Goal: Task Accomplishment & Management: Manage account settings

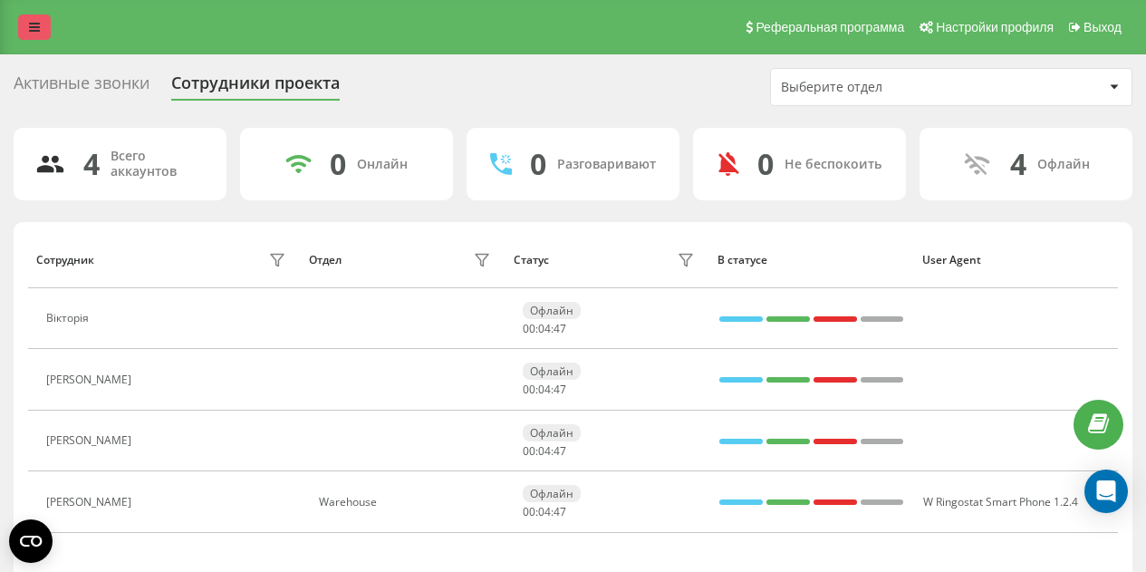
click at [39, 27] on icon at bounding box center [34, 27] width 11 height 13
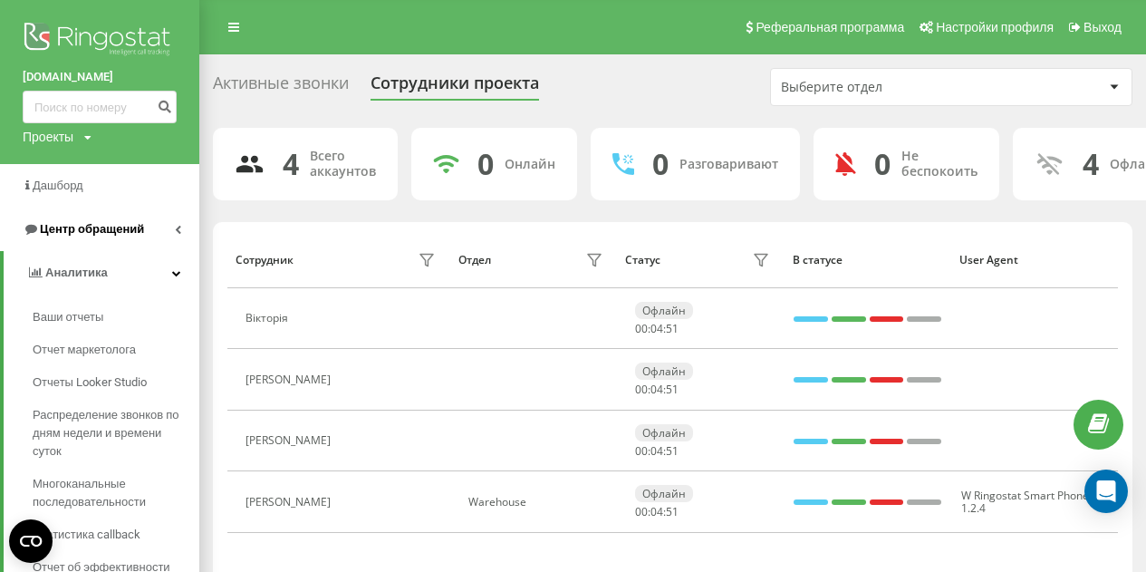
click at [98, 227] on span "Центр обращений" at bounding box center [92, 229] width 104 height 14
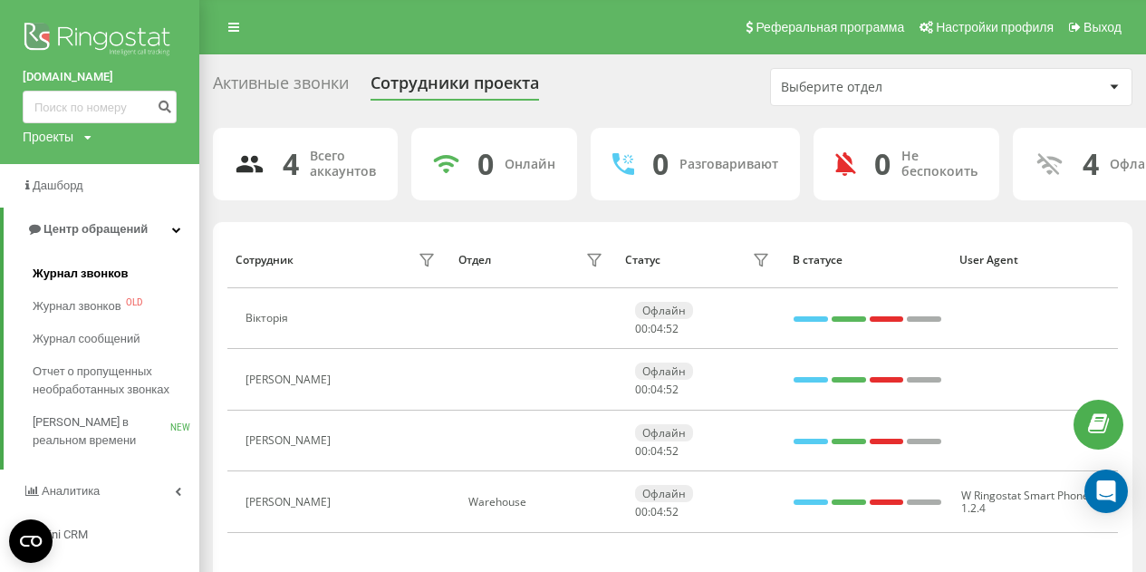
click at [95, 270] on span "Журнал звонков" at bounding box center [80, 274] width 95 height 18
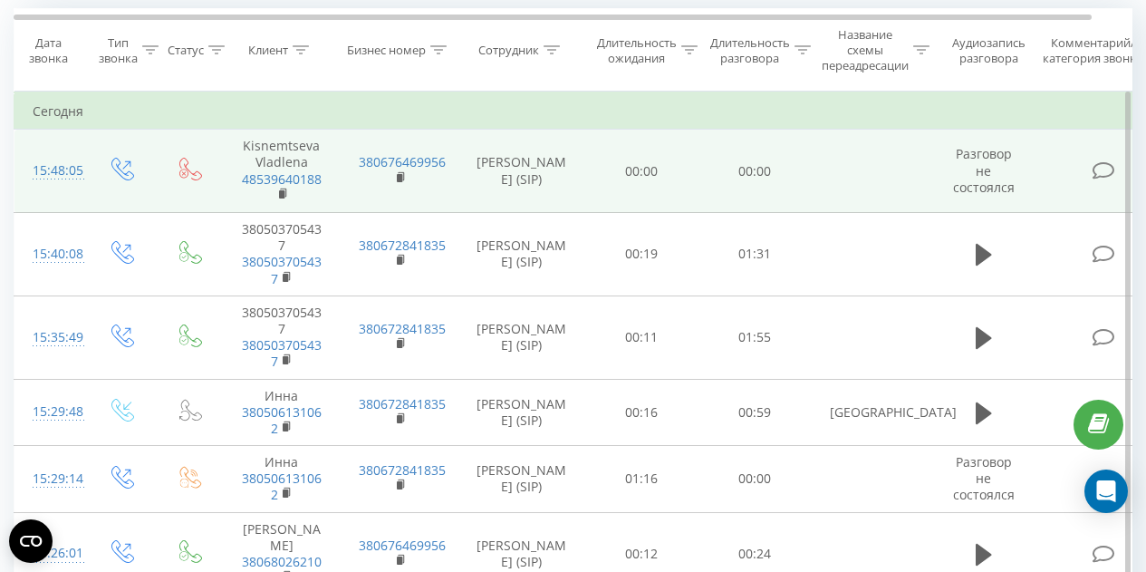
scroll to position [158, 0]
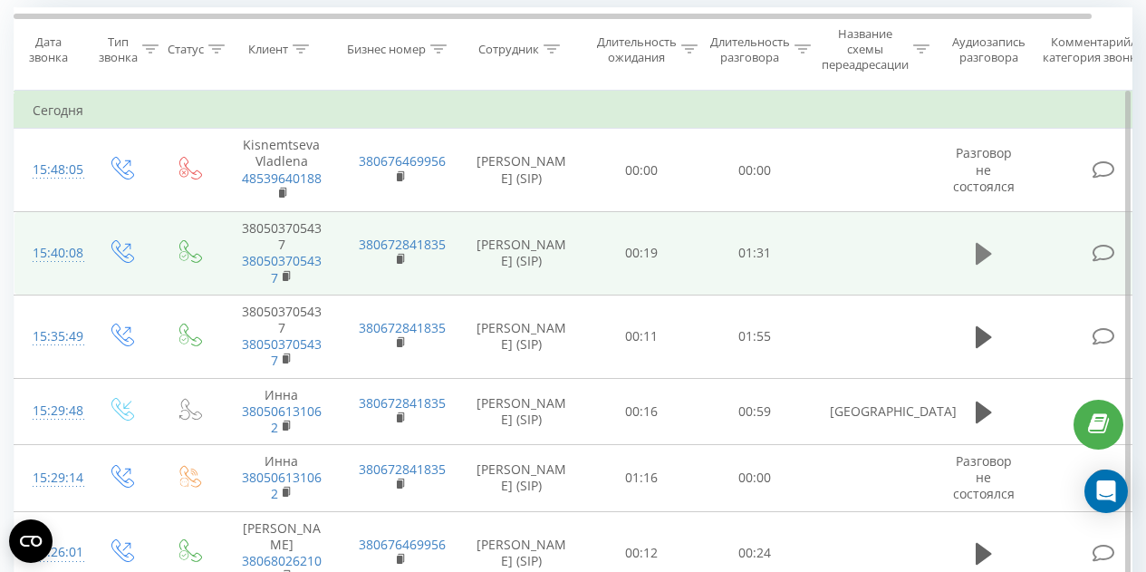
click at [981, 254] on icon at bounding box center [984, 254] width 16 height 22
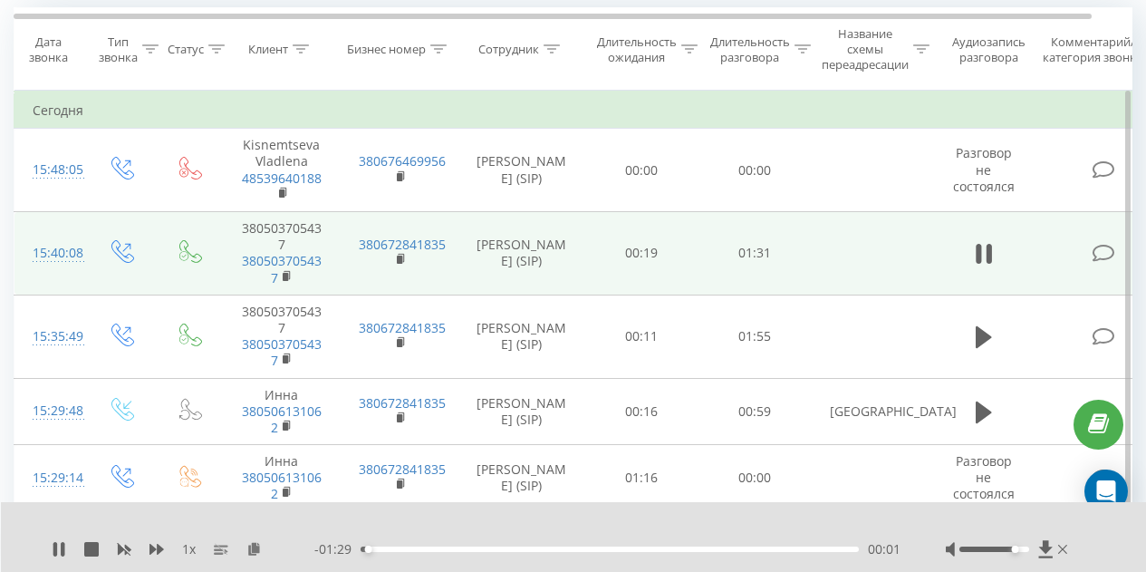
click at [1015, 548] on div at bounding box center [995, 548] width 70 height 5
drag, startPoint x: 1015, startPoint y: 548, endPoint x: 1028, endPoint y: 548, distance: 13.6
click at [1026, 548] on div "Accessibility label" at bounding box center [1022, 549] width 7 height 7
click at [1022, 549] on div at bounding box center [995, 548] width 70 height 5
click at [1014, 546] on div at bounding box center [995, 548] width 70 height 5
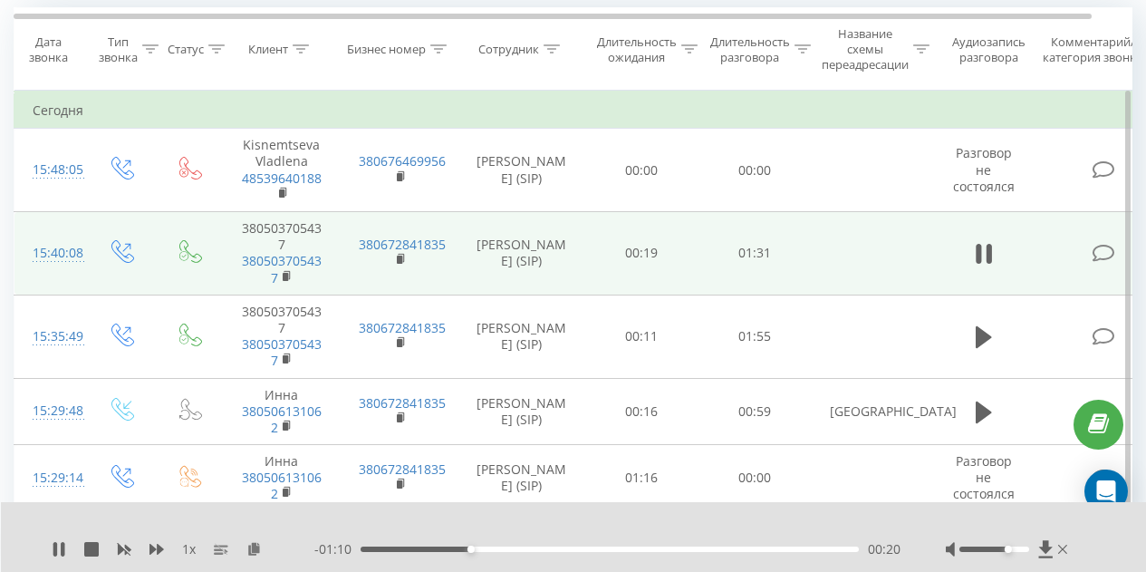
click at [1009, 546] on div at bounding box center [995, 548] width 70 height 5
click at [1000, 546] on div at bounding box center [995, 548] width 70 height 5
click at [993, 546] on div at bounding box center [995, 548] width 70 height 5
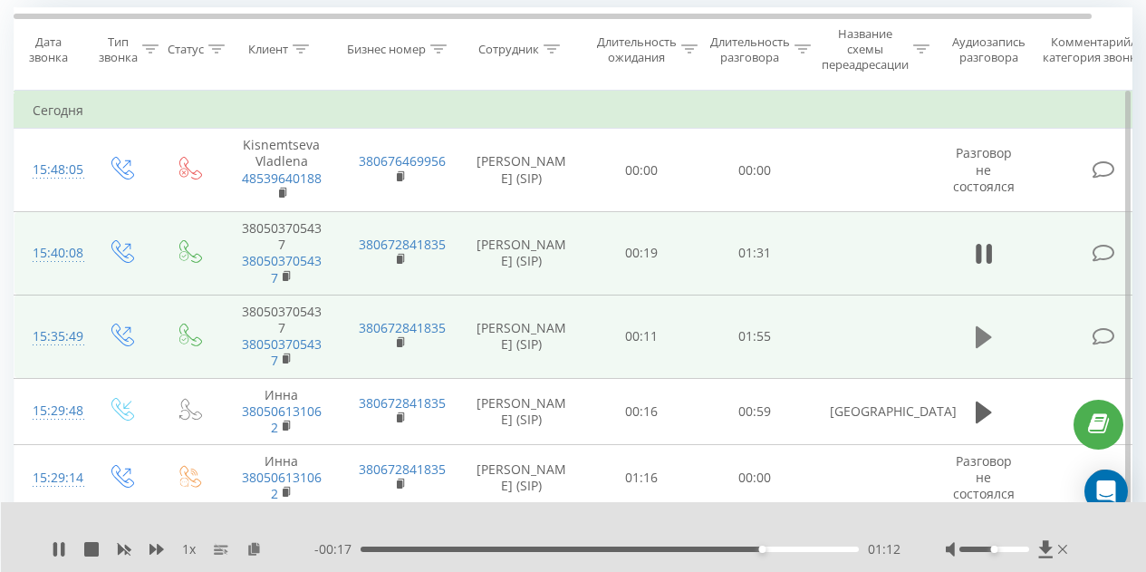
click at [982, 334] on icon at bounding box center [984, 337] width 16 height 22
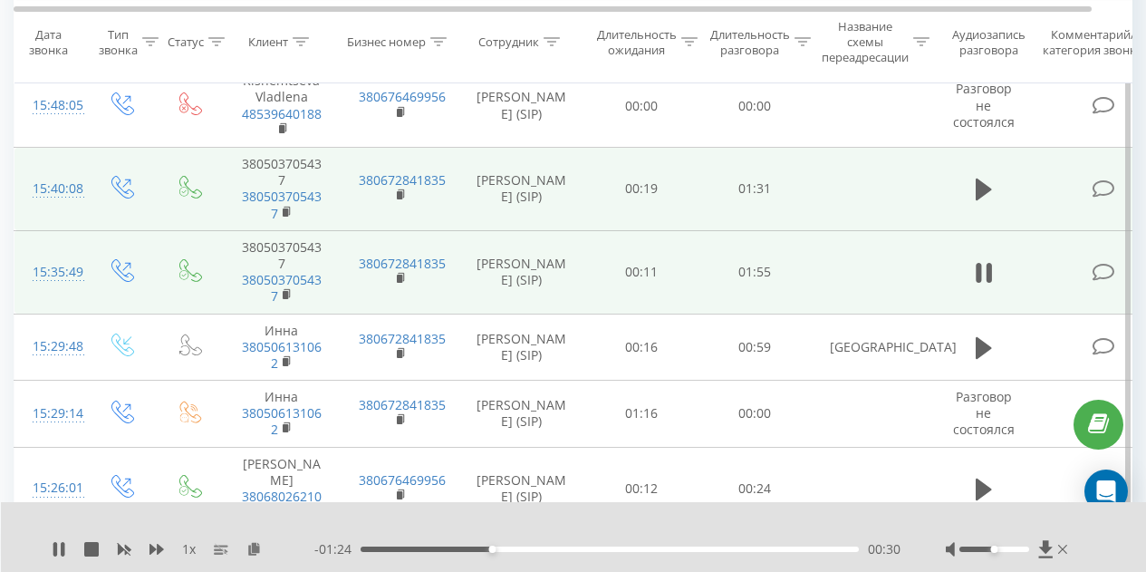
scroll to position [231, 0]
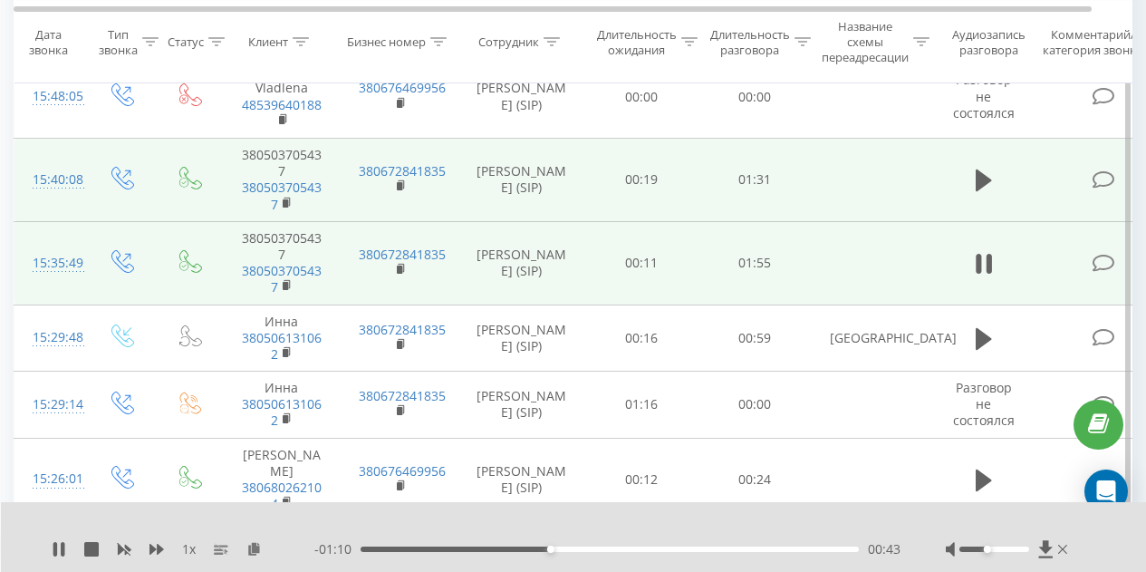
click at [989, 548] on div at bounding box center [995, 548] width 70 height 5
drag, startPoint x: 288, startPoint y: 257, endPoint x: 243, endPoint y: 239, distance: 48.8
click at [243, 239] on td "380503705437 380503705437" at bounding box center [282, 262] width 118 height 83
copy td "380503705437"
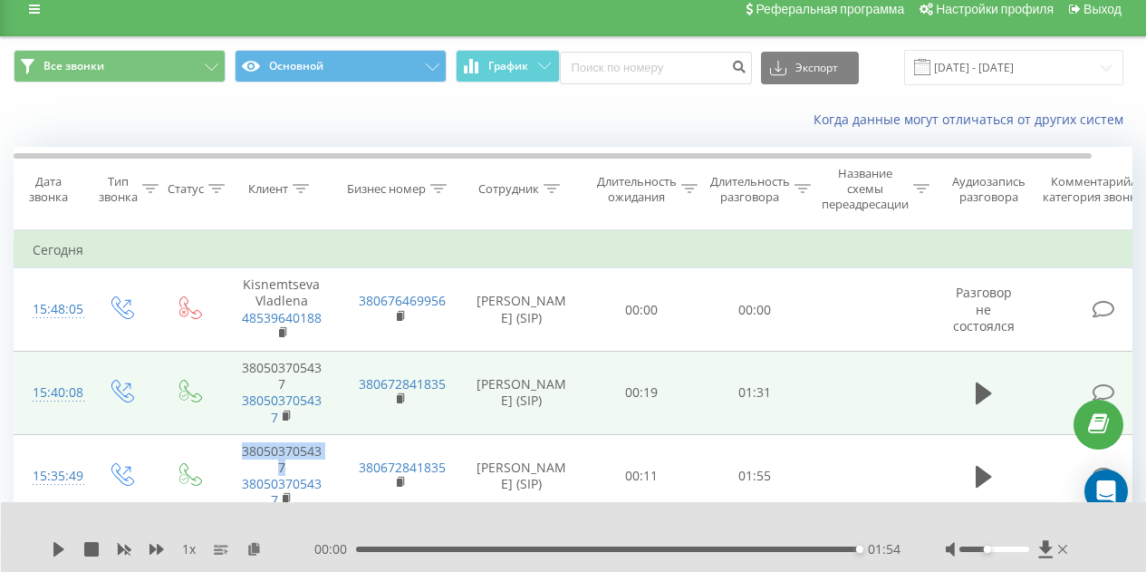
scroll to position [0, 0]
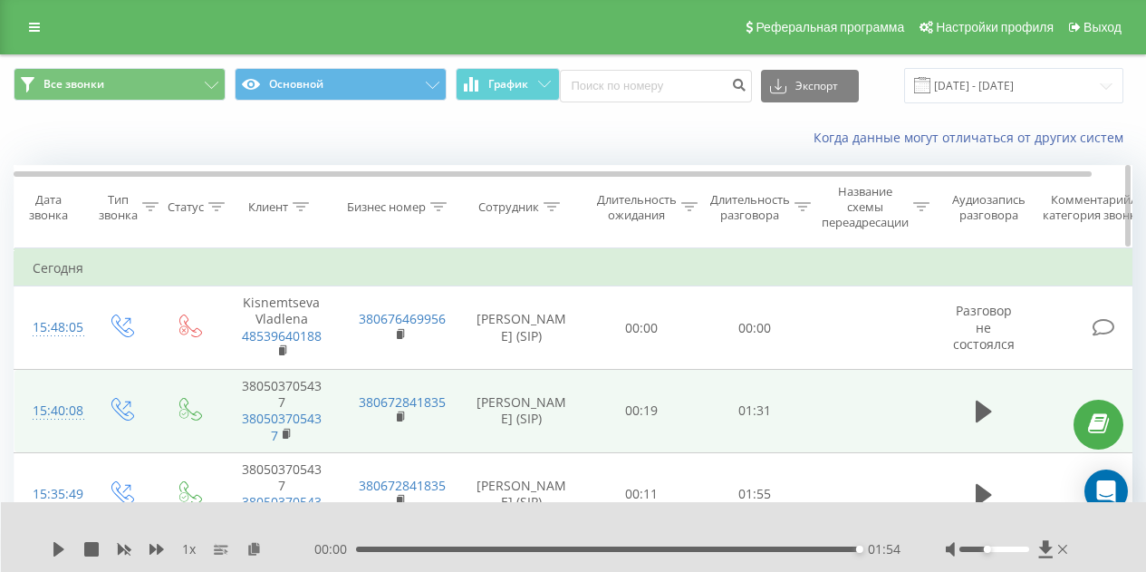
click at [542, 212] on div "Сотрудник" at bounding box center [519, 206] width 82 height 15
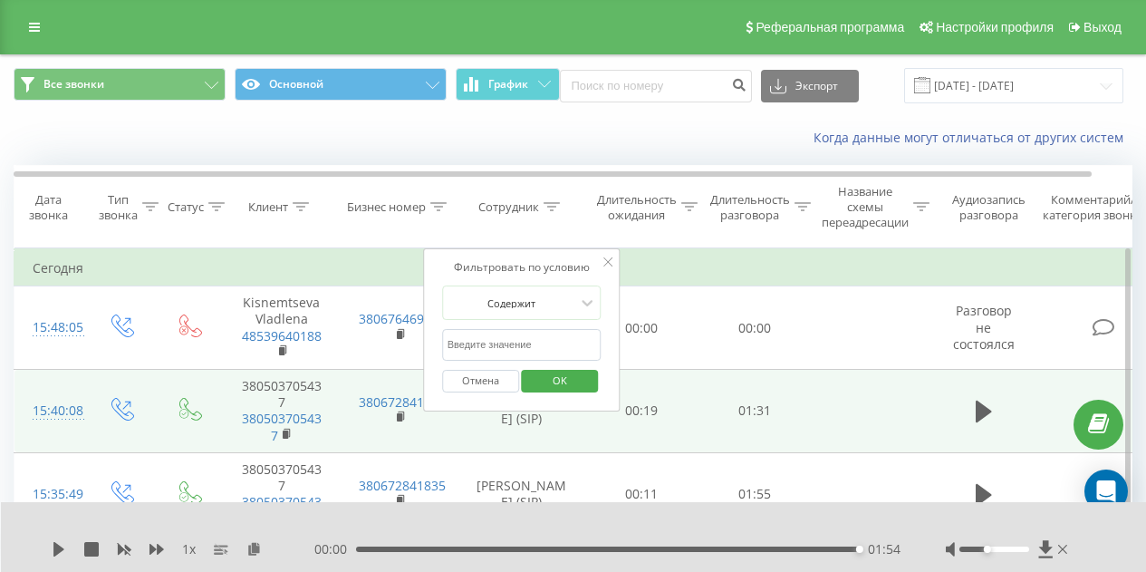
click at [486, 381] on button "Отмена" at bounding box center [480, 381] width 77 height 23
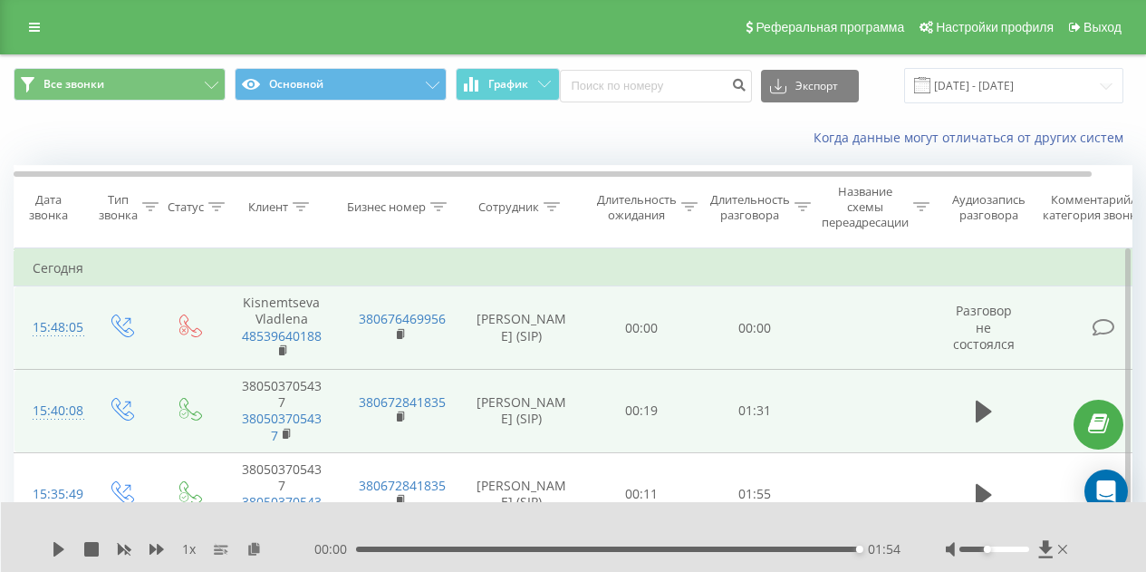
click at [515, 329] on td "Юлія (SIP)" at bounding box center [522, 327] width 127 height 83
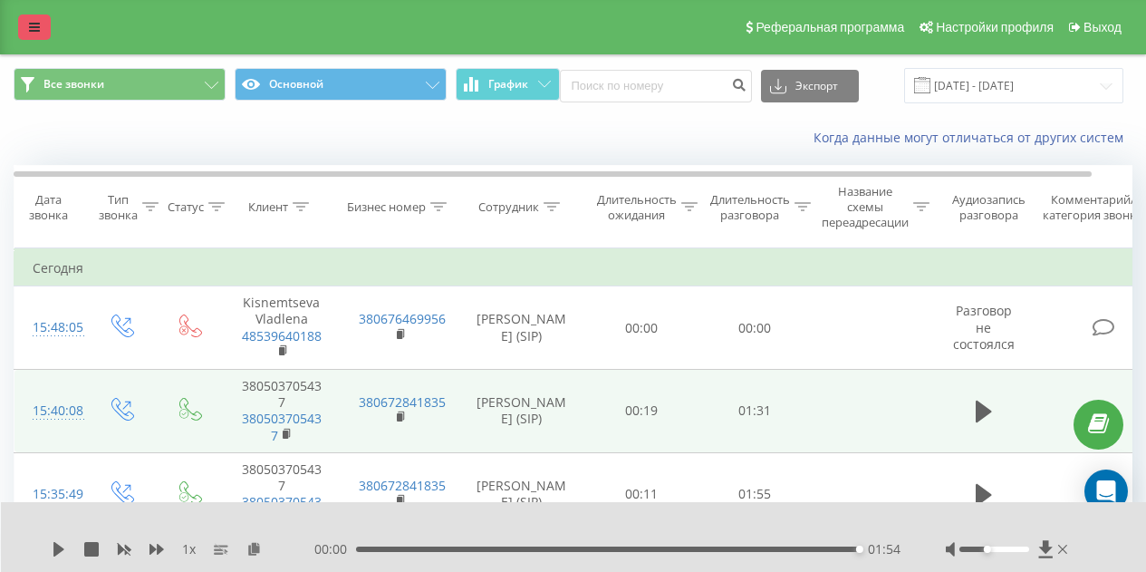
click at [35, 34] on icon at bounding box center [34, 27] width 11 height 13
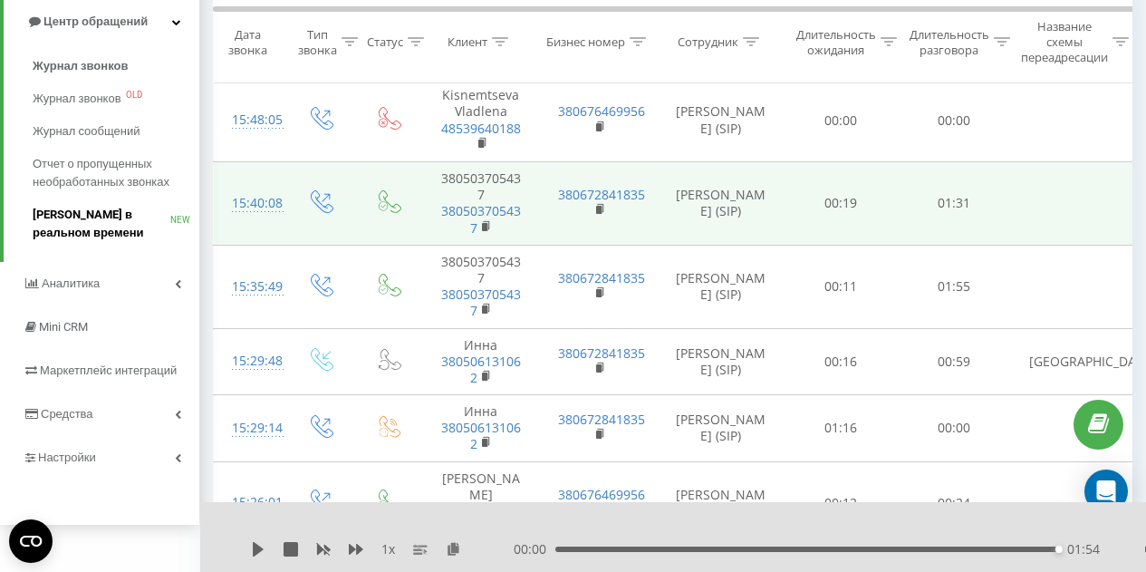
scroll to position [208, 0]
click at [106, 285] on link "Аналитика" at bounding box center [99, 282] width 199 height 43
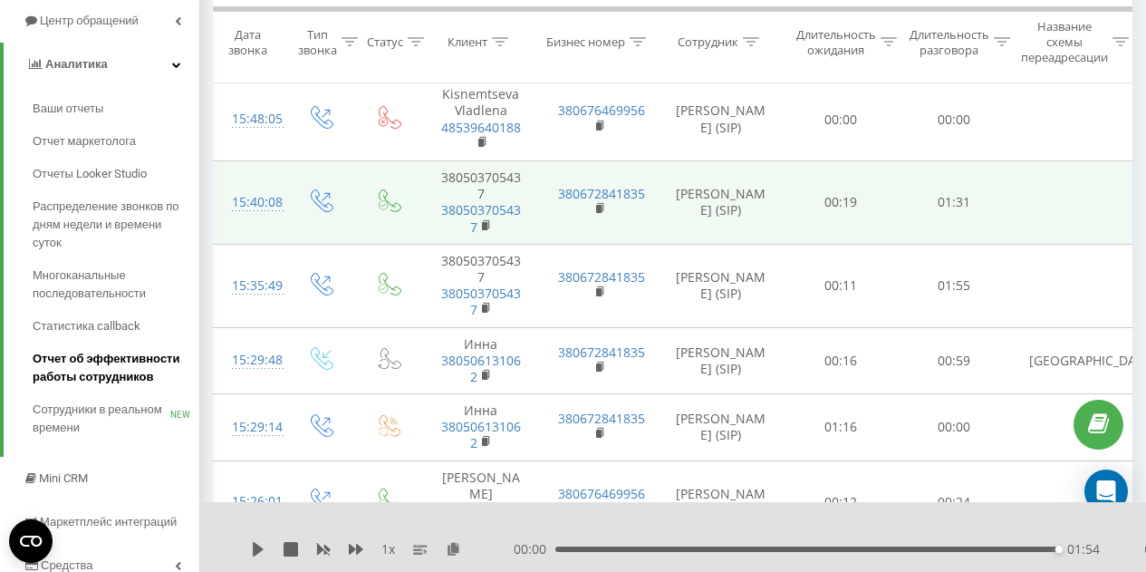
click at [90, 362] on span "Отчет об эффективности работы сотрудников" at bounding box center [112, 368] width 158 height 36
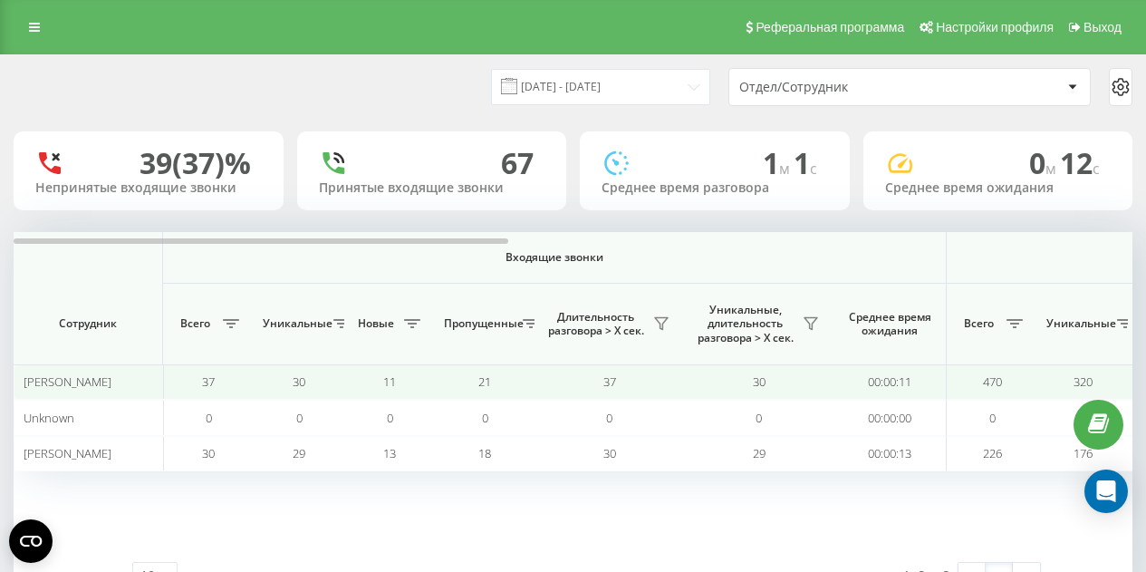
click at [66, 386] on span "Pavel Drobik" at bounding box center [68, 381] width 88 height 16
click at [100, 385] on div "Pavel Drobik" at bounding box center [89, 381] width 130 height 15
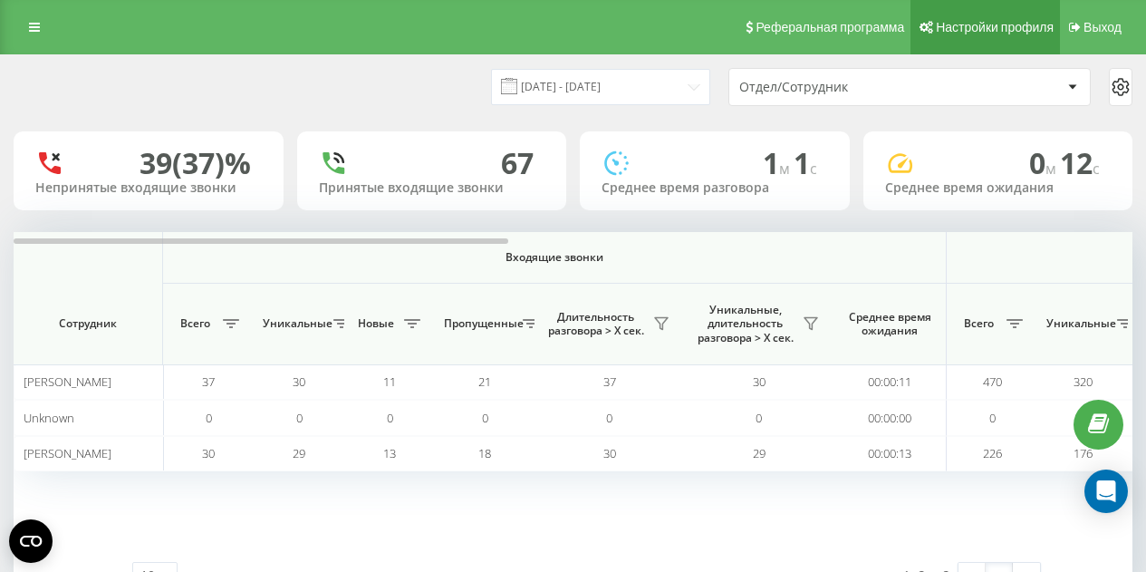
click at [1010, 32] on span "Настройки профиля" at bounding box center [995, 27] width 118 height 14
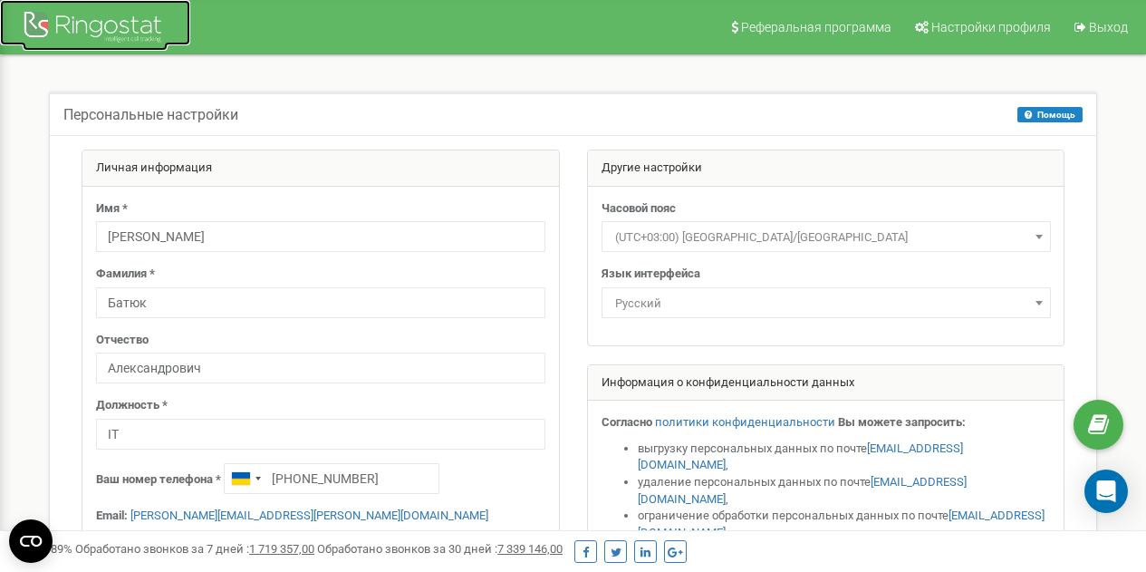
click at [98, 20] on div at bounding box center [95, 28] width 145 height 43
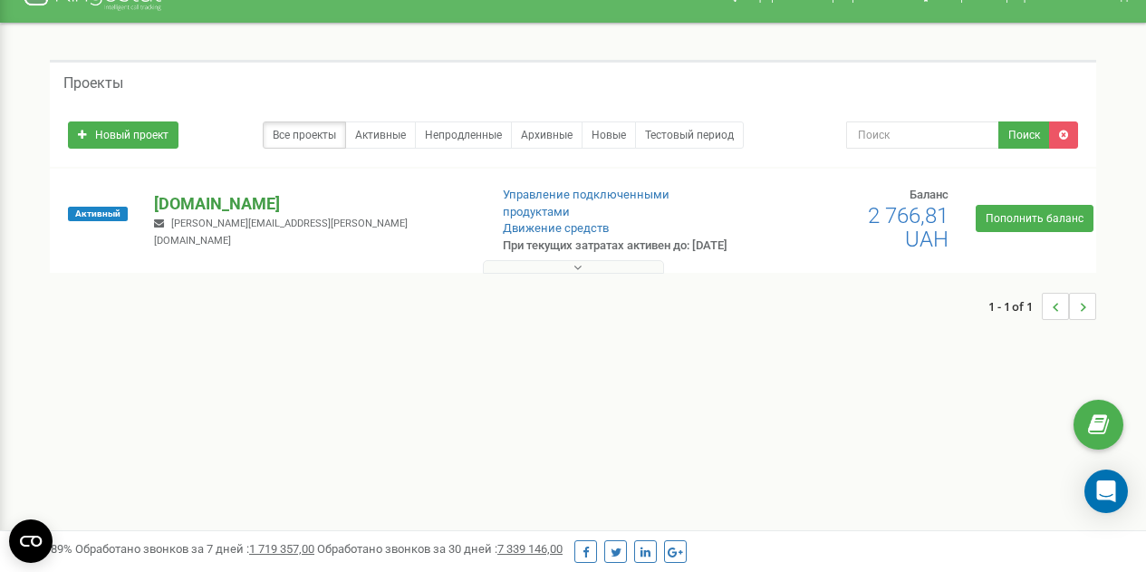
scroll to position [27, 0]
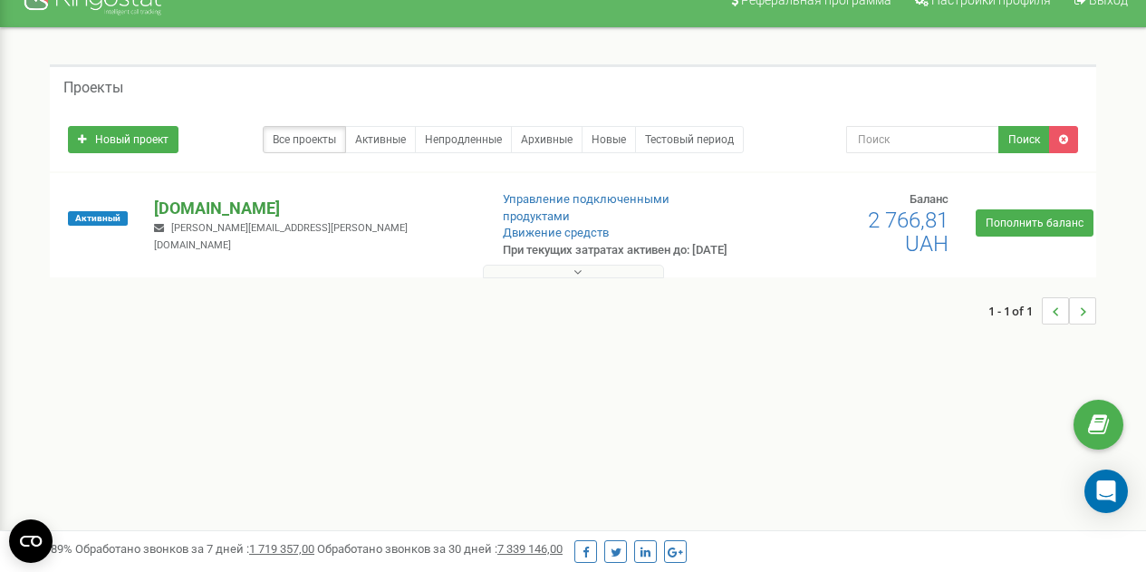
click at [237, 220] on p "[DOMAIN_NAME]" at bounding box center [313, 209] width 319 height 24
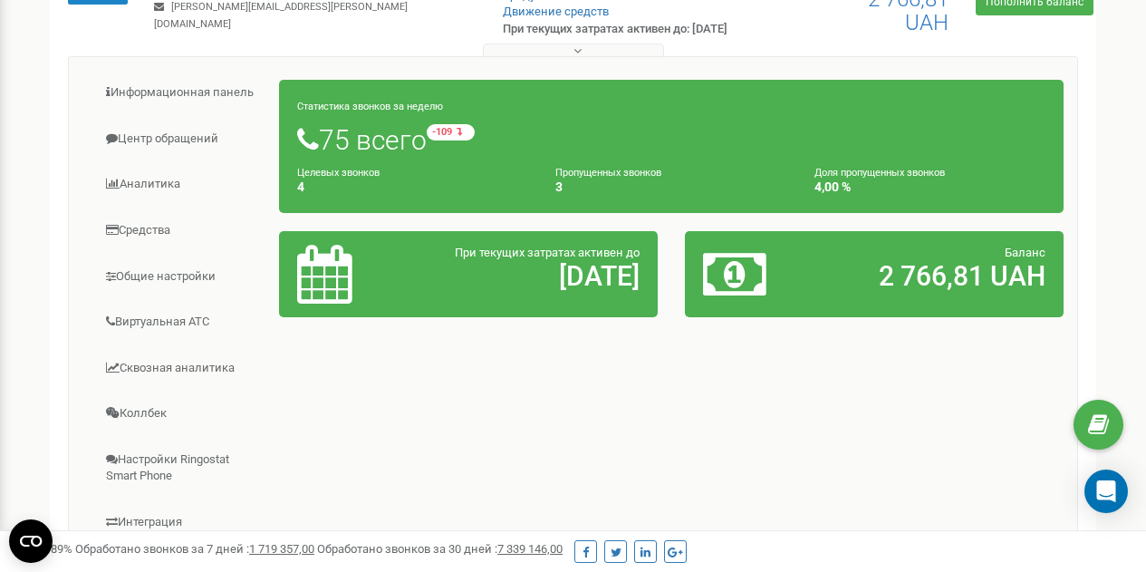
scroll to position [252, 0]
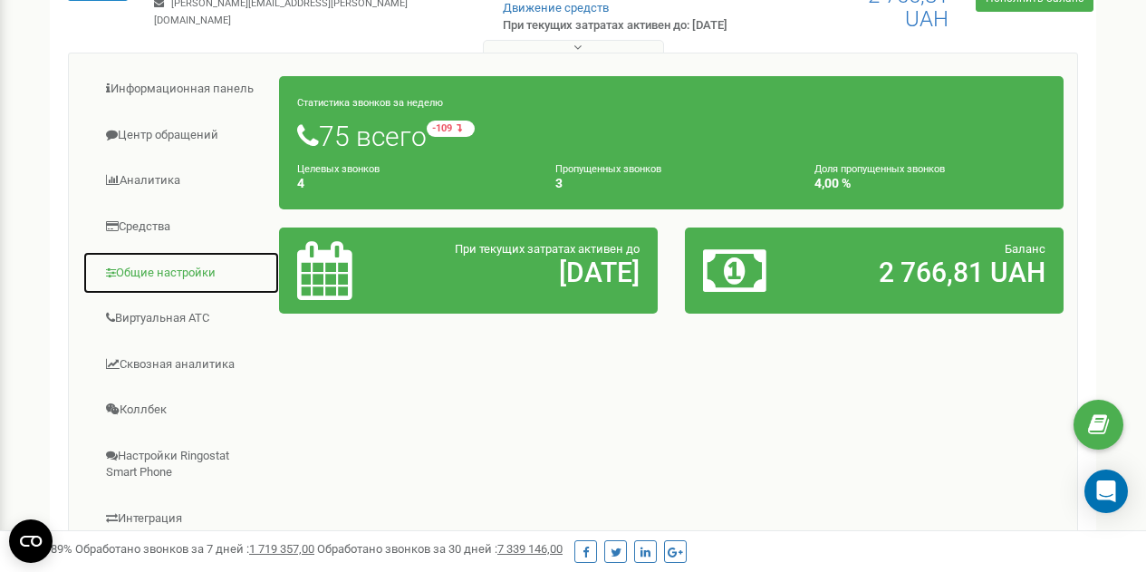
click at [185, 291] on link "Общие настройки" at bounding box center [181, 273] width 198 height 44
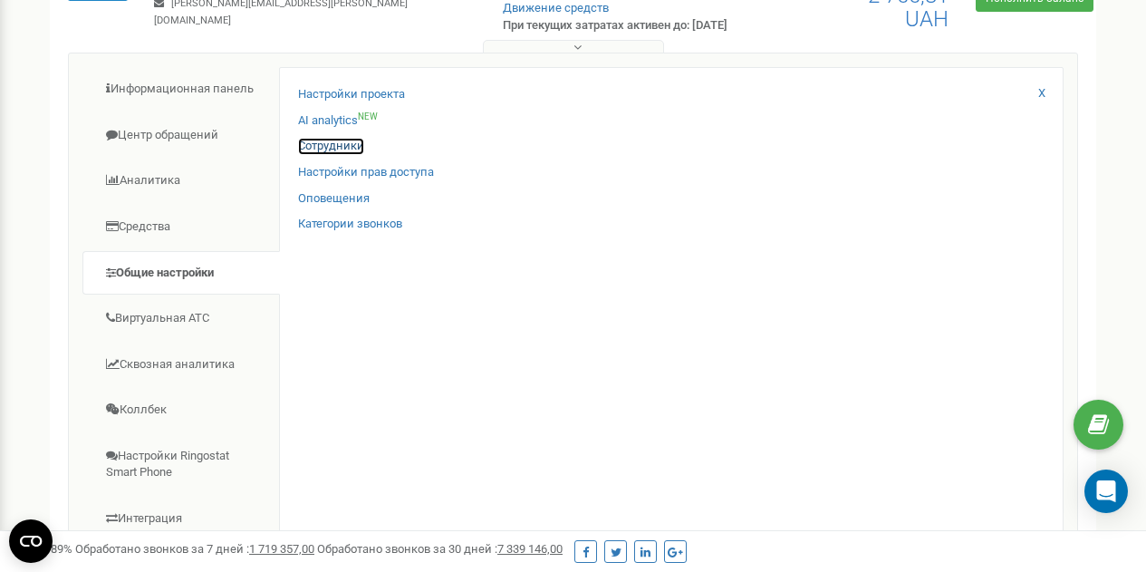
click at [326, 155] on link "Сотрудники" at bounding box center [331, 146] width 66 height 17
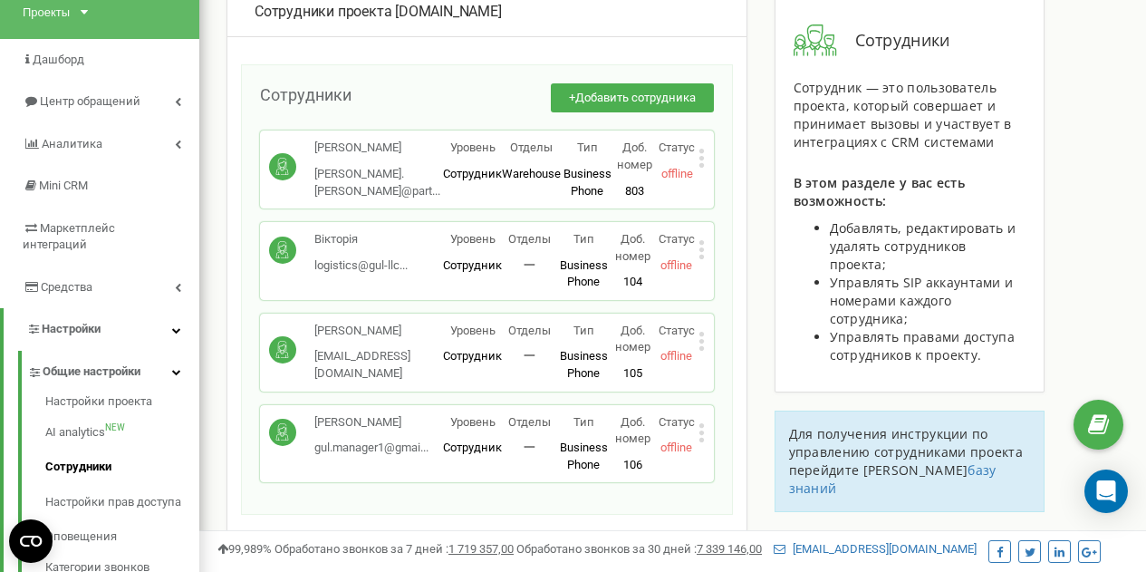
scroll to position [131, 0]
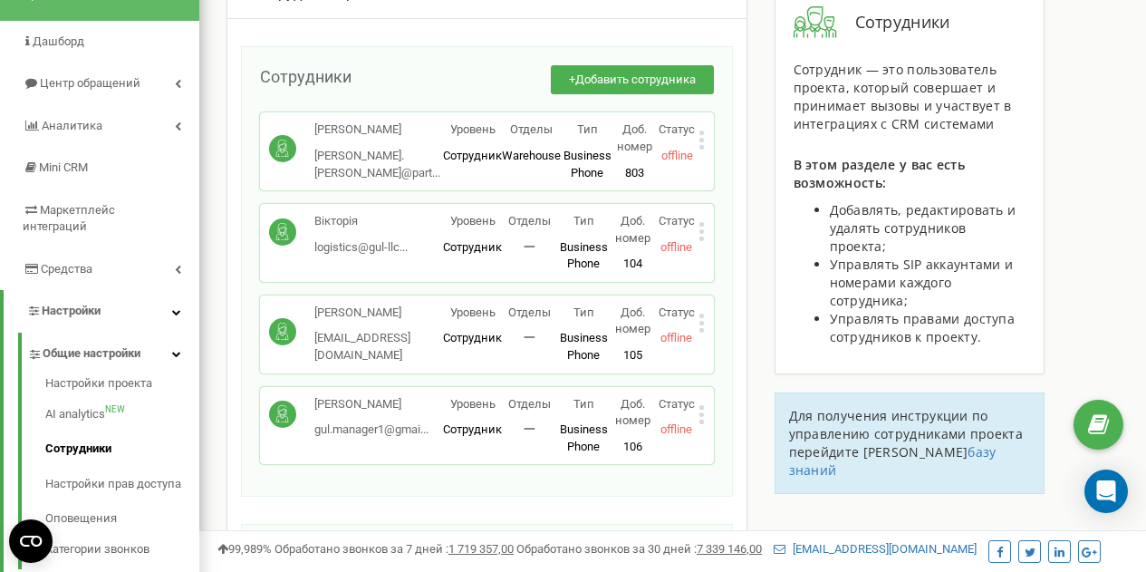
click at [700, 141] on icon at bounding box center [701, 140] width 5 height 5
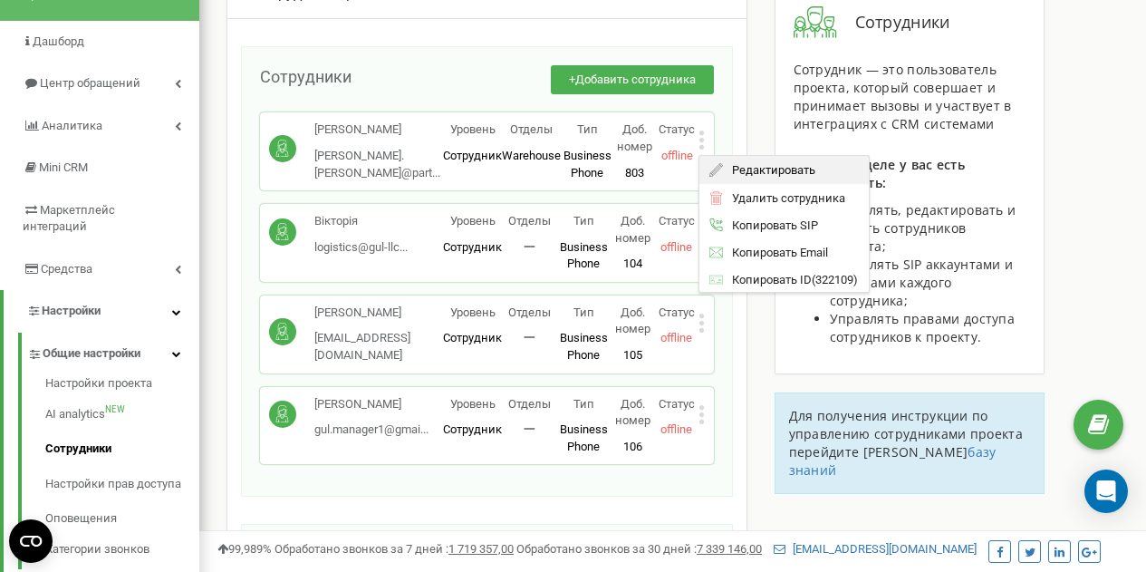
click at [759, 166] on span "Редактировать" at bounding box center [769, 170] width 92 height 12
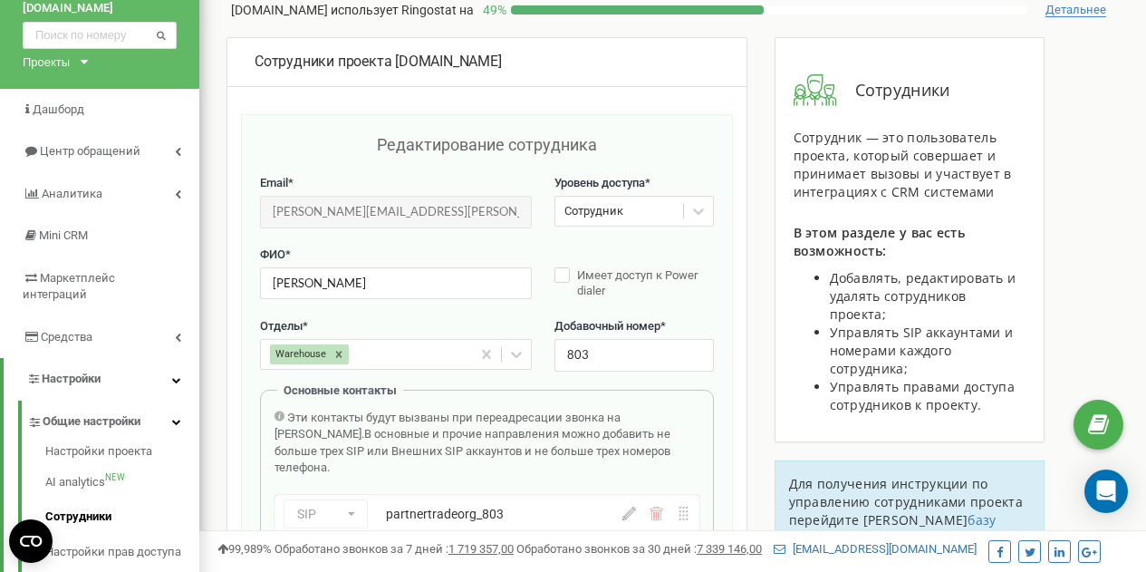
scroll to position [63, 0]
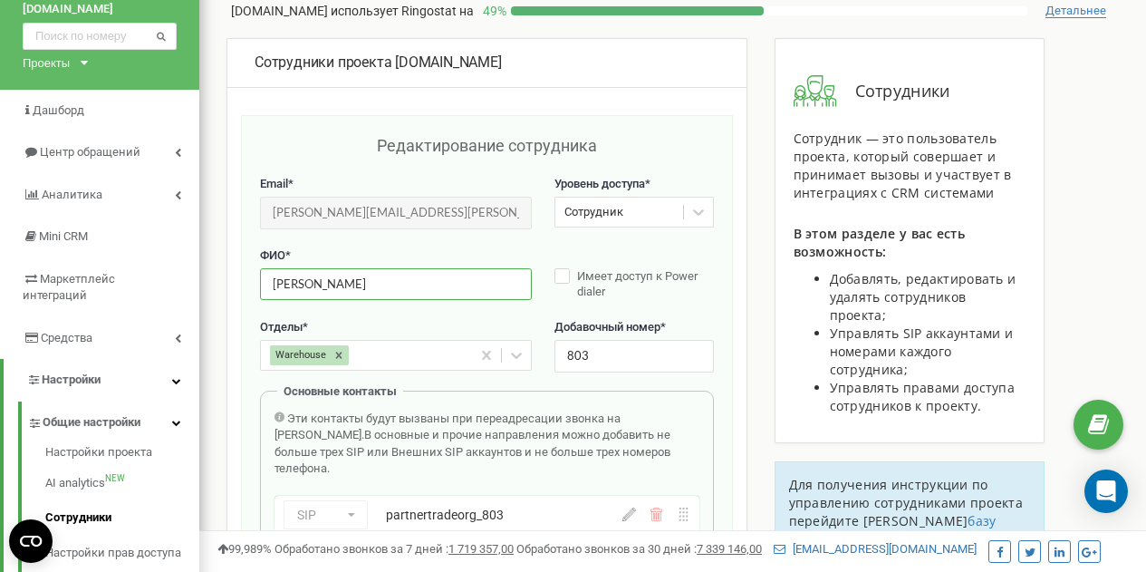
drag, startPoint x: 349, startPoint y: 279, endPoint x: 266, endPoint y: 282, distance: 83.4
click at [266, 282] on input "Pavel Drobik" at bounding box center [396, 284] width 272 height 32
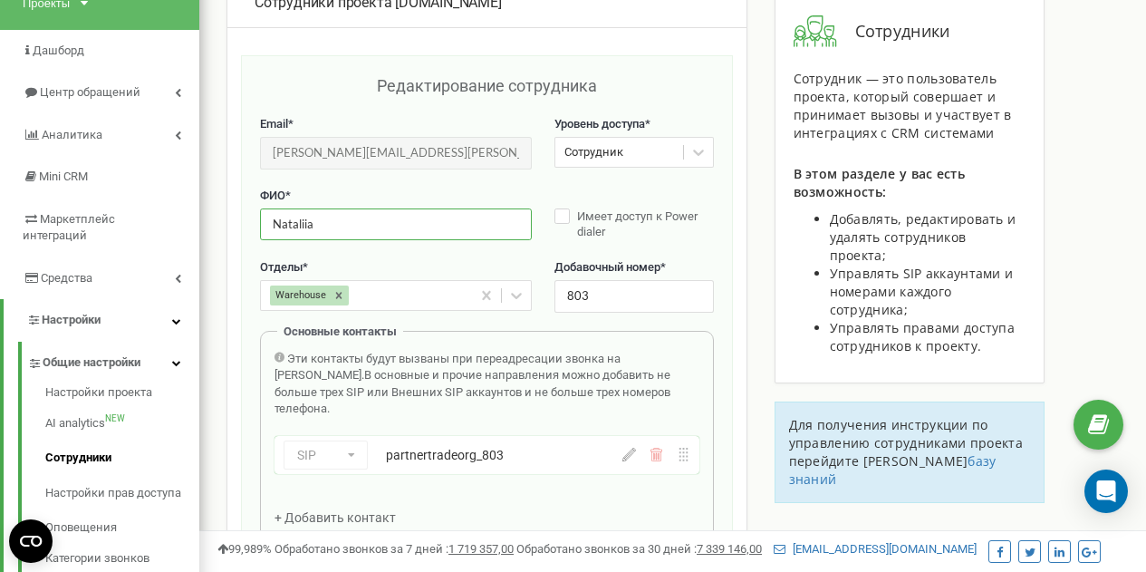
scroll to position [123, 0]
click at [336, 295] on icon at bounding box center [339, 294] width 13 height 13
type input "Nataliia"
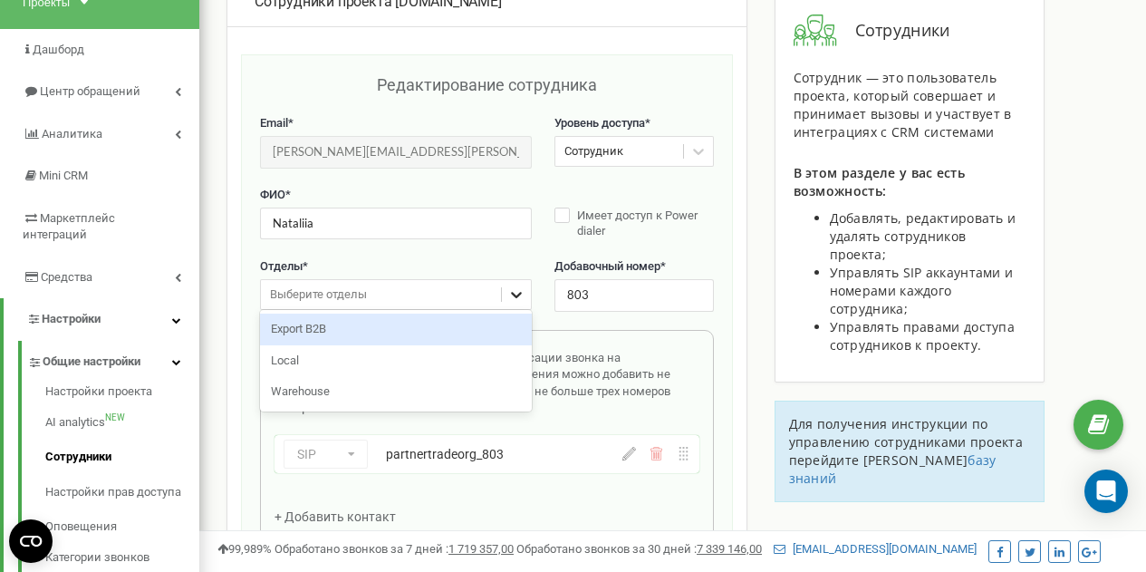
click at [512, 295] on icon at bounding box center [516, 294] width 18 height 18
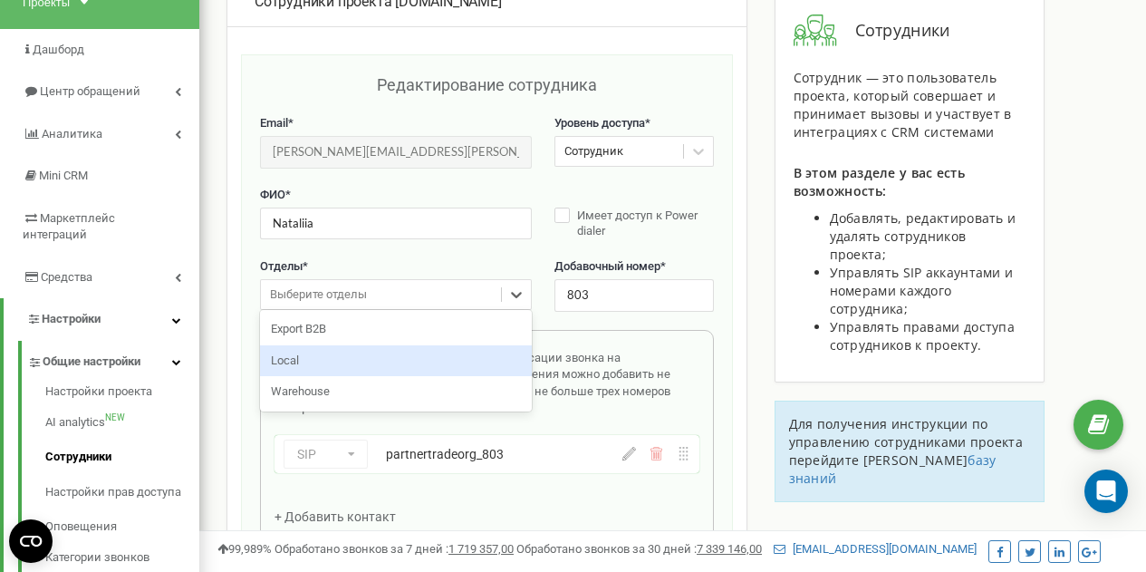
click at [448, 352] on div "Local" at bounding box center [396, 361] width 272 height 32
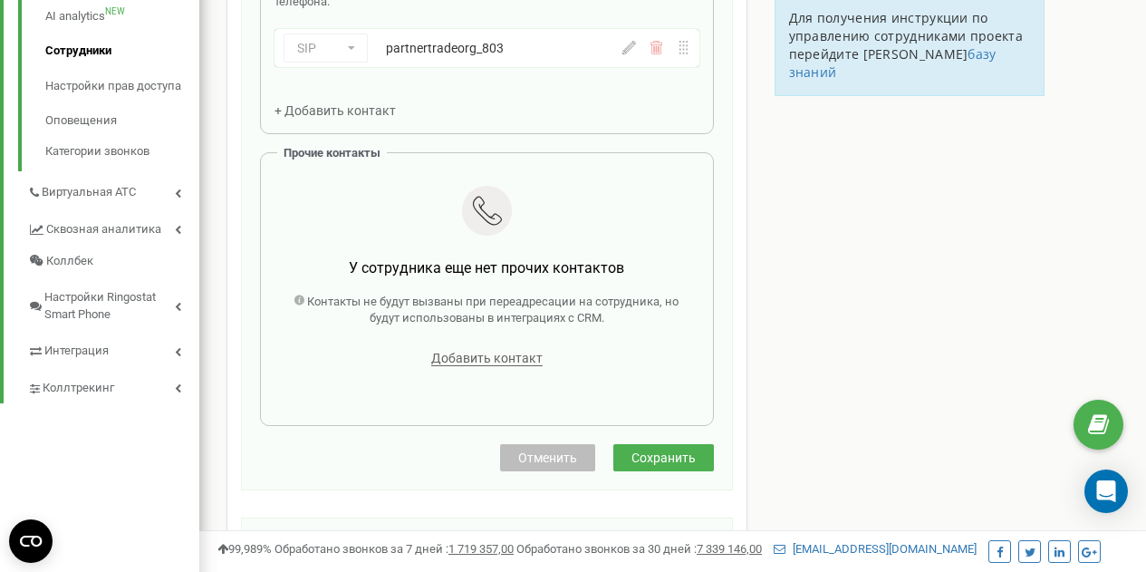
scroll to position [534, 0]
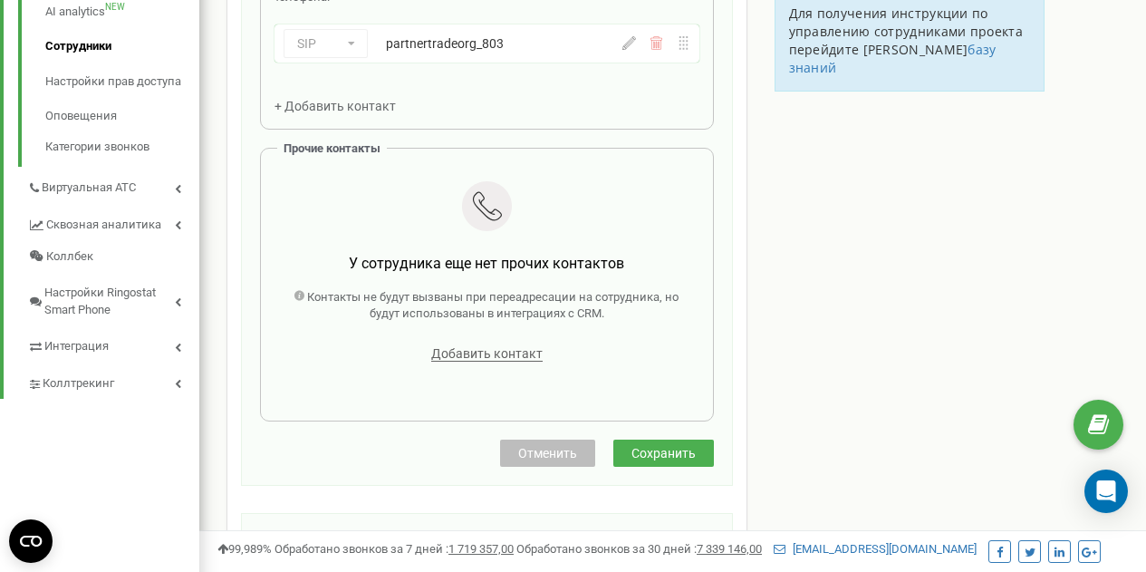
click at [666, 446] on span "Сохранить" at bounding box center [664, 453] width 64 height 14
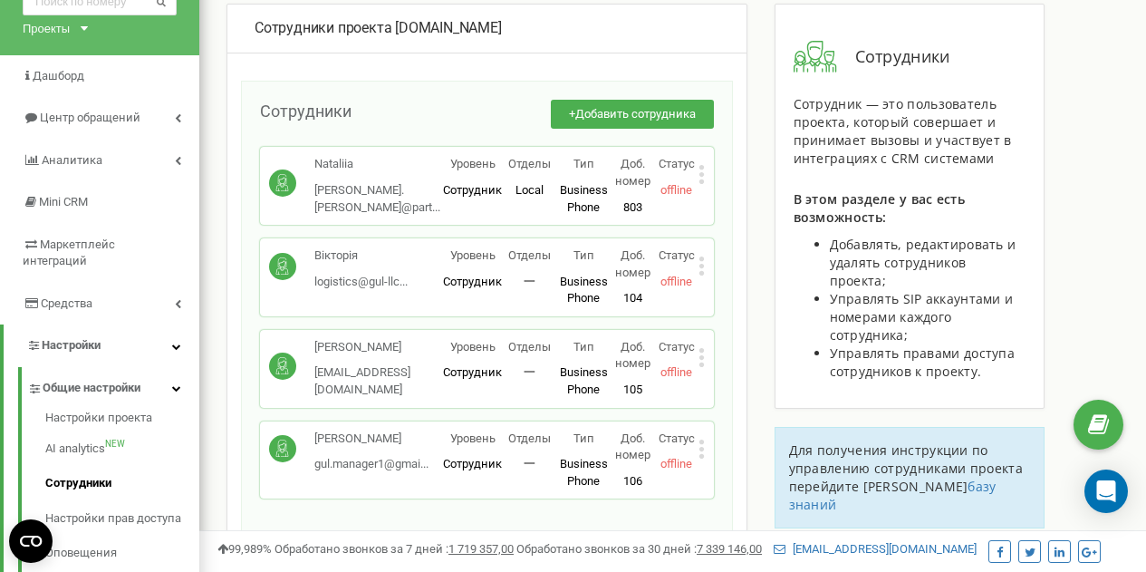
scroll to position [95, 0]
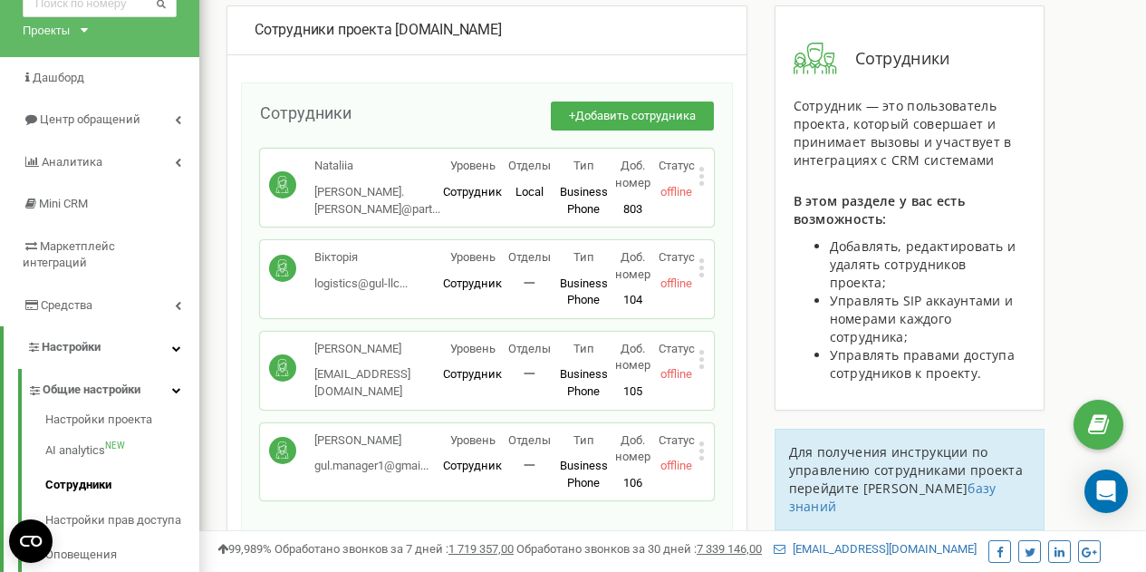
click at [702, 179] on icon at bounding box center [701, 176] width 5 height 5
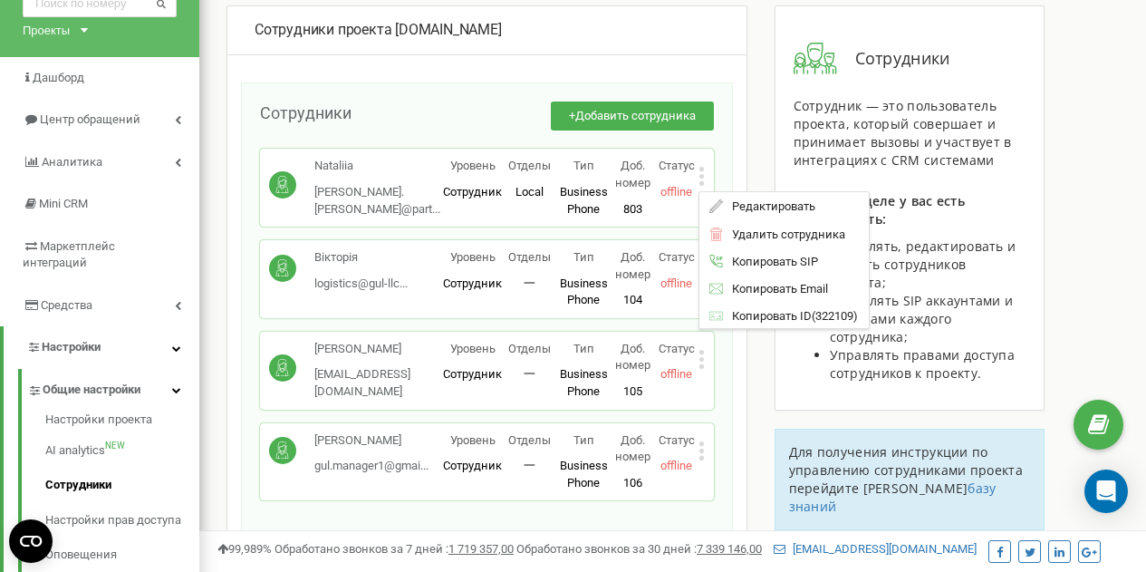
click at [497, 91] on div "Сотрудники + Добавить сотрудника Nataliia pavel.drobik@part... pavel.drobik@par…" at bounding box center [487, 307] width 492 height 451
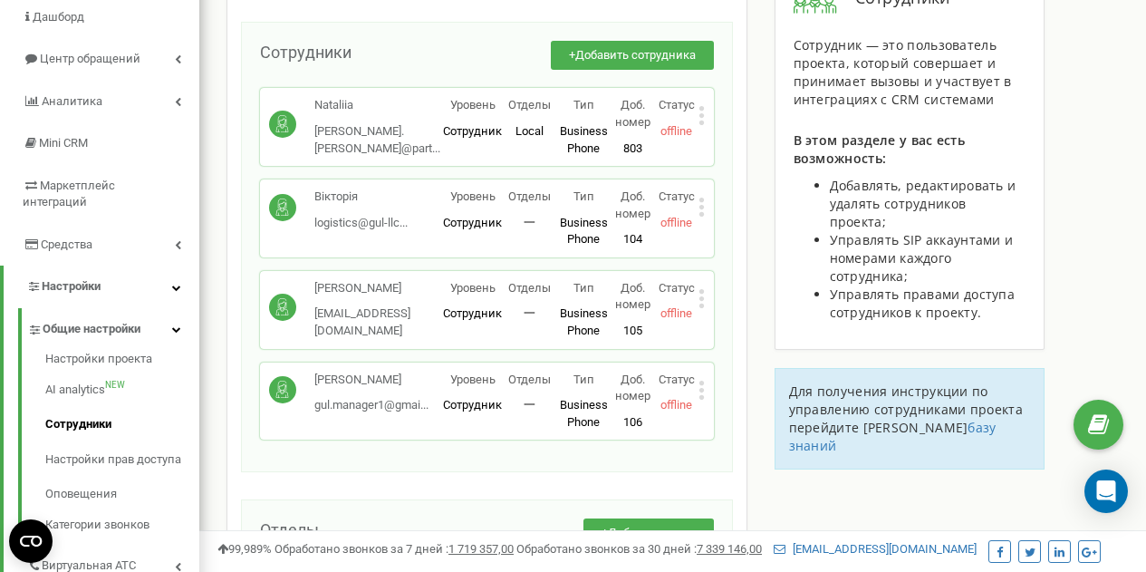
scroll to position [157, 0]
click at [809, 450] on div "Сотрудники проекта partnertrade.org Сотрудники + Добавить сотрудника Nataliia p…" at bounding box center [673, 415] width 920 height 943
click at [703, 115] on icon at bounding box center [701, 114] width 5 height 5
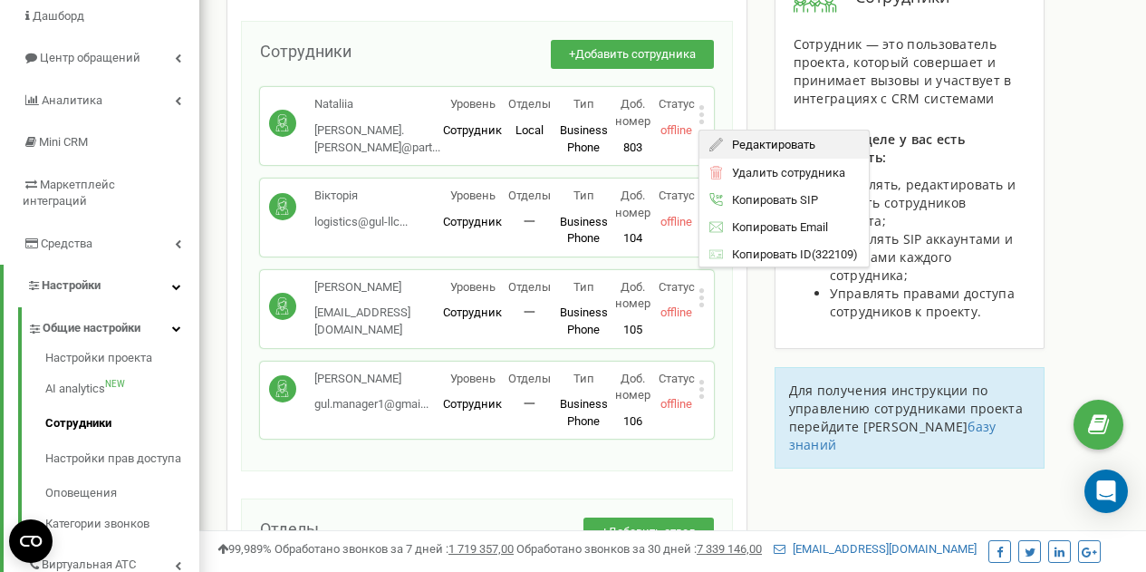
click at [754, 150] on span "Редактировать" at bounding box center [769, 145] width 92 height 12
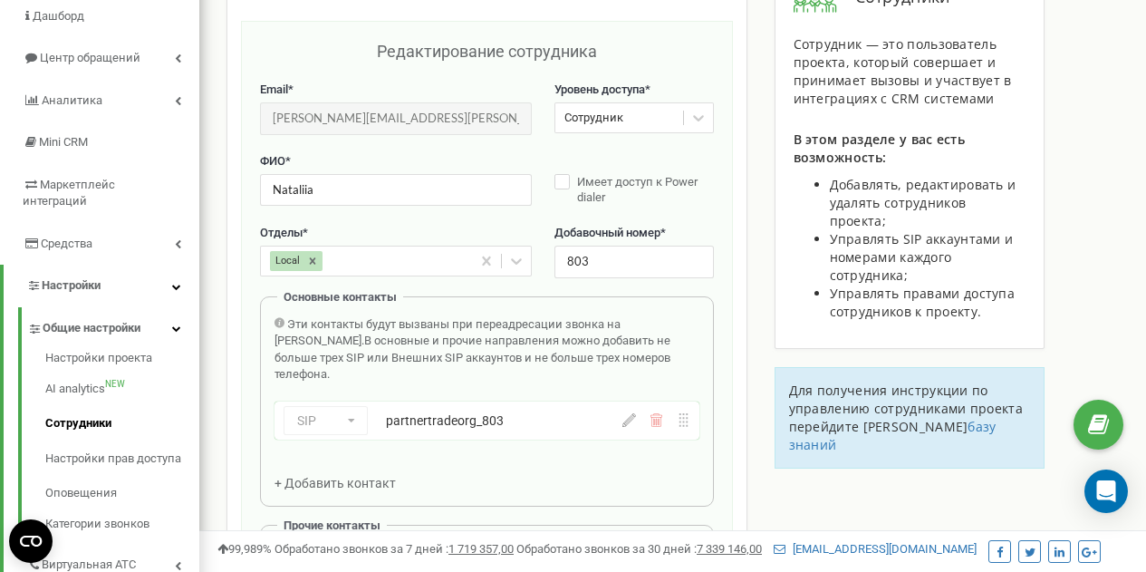
scroll to position [181, 0]
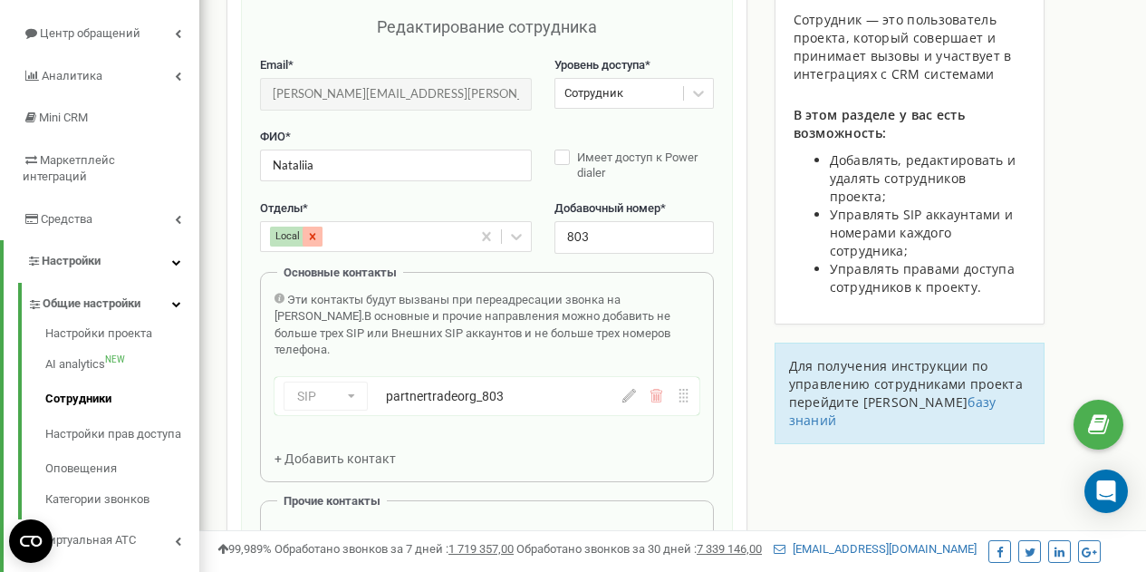
click at [315, 238] on icon at bounding box center [312, 236] width 13 height 13
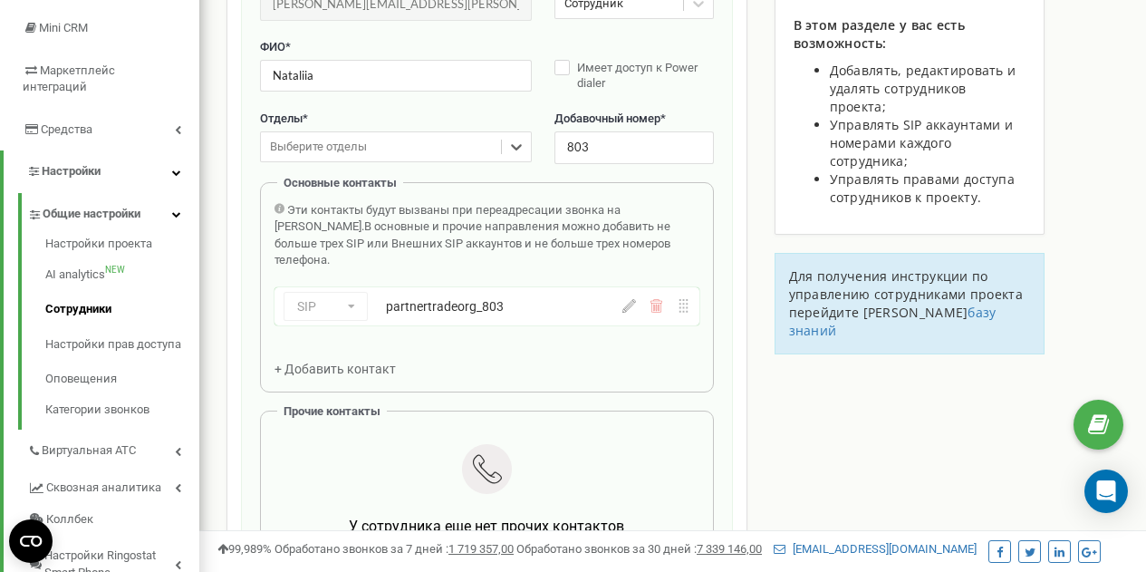
scroll to position [262, 0]
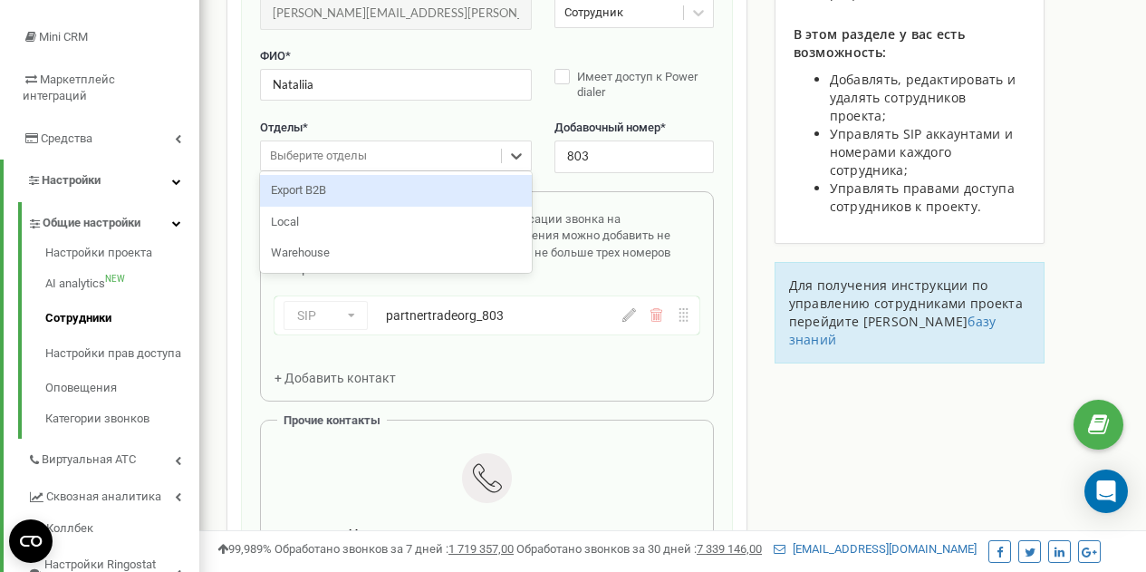
click at [385, 147] on div "Выберите отделы" at bounding box center [381, 156] width 240 height 28
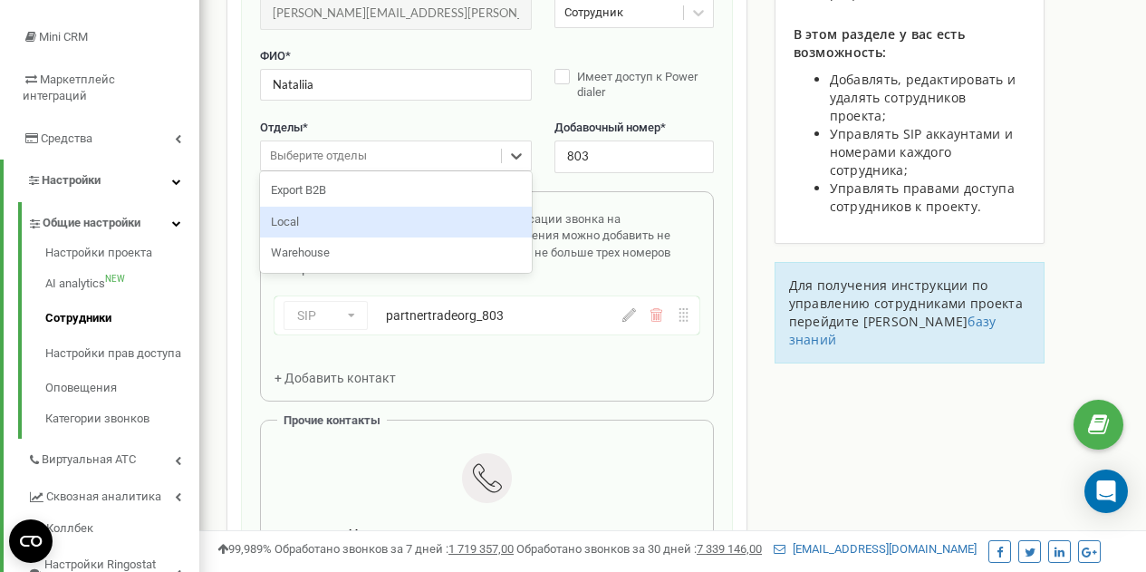
click at [343, 216] on div "Local" at bounding box center [396, 223] width 272 height 32
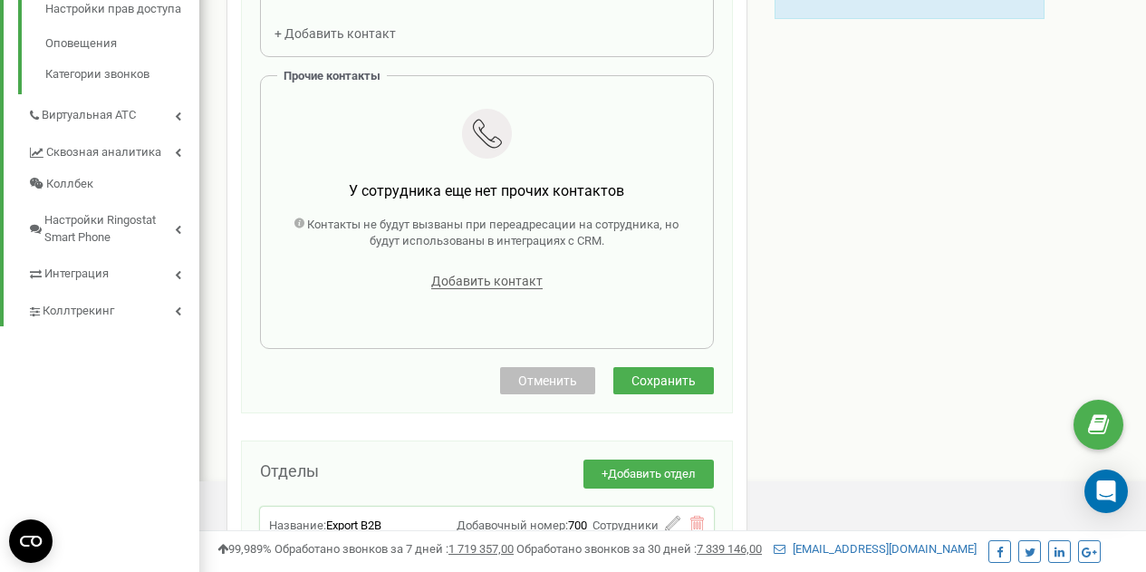
click at [677, 373] on span "Сохранить" at bounding box center [664, 380] width 64 height 14
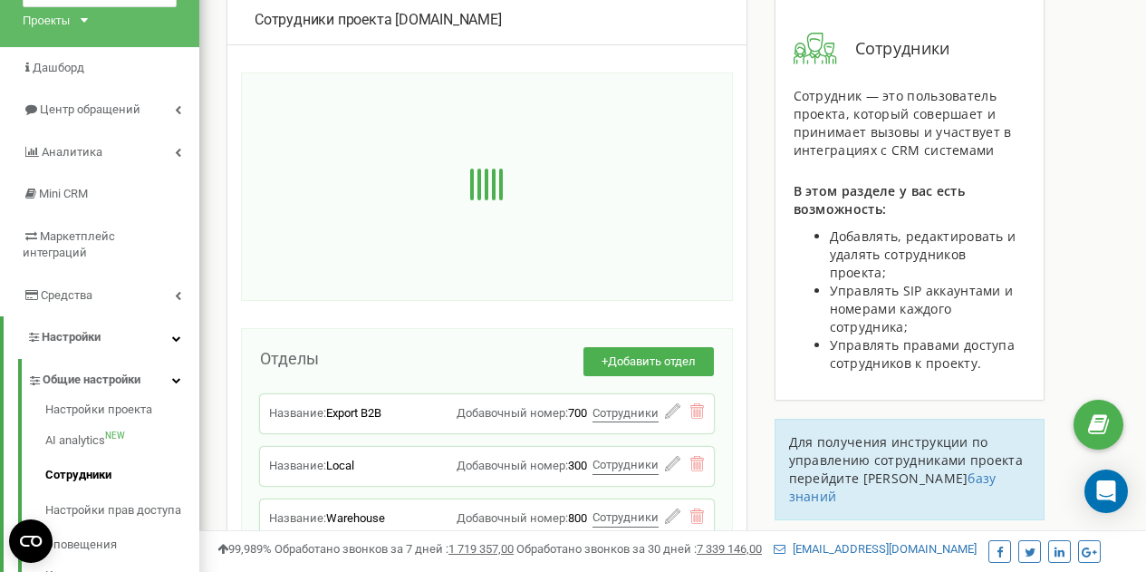
scroll to position [104, 0]
